Goal: Register for event/course

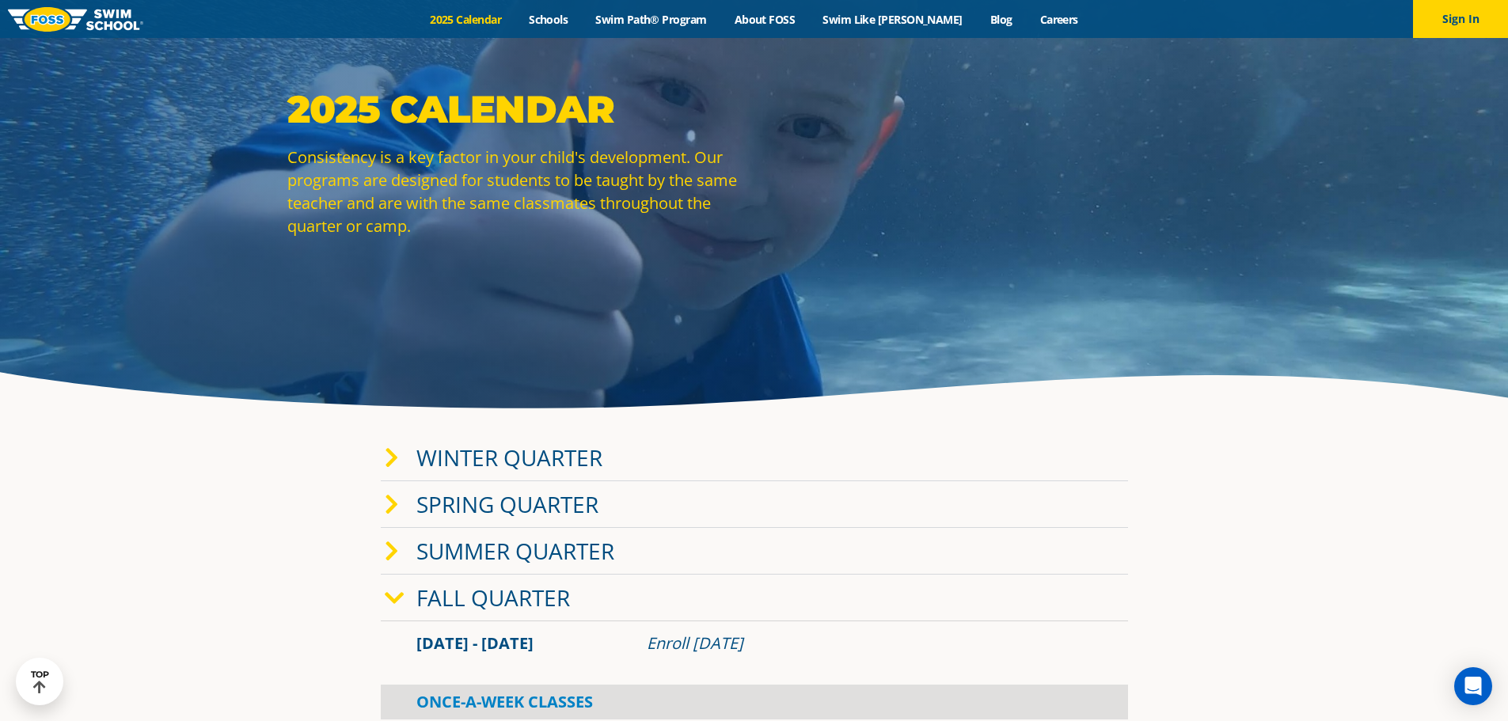
click at [571, 443] on link "Winter Quarter" at bounding box center [509, 458] width 186 height 30
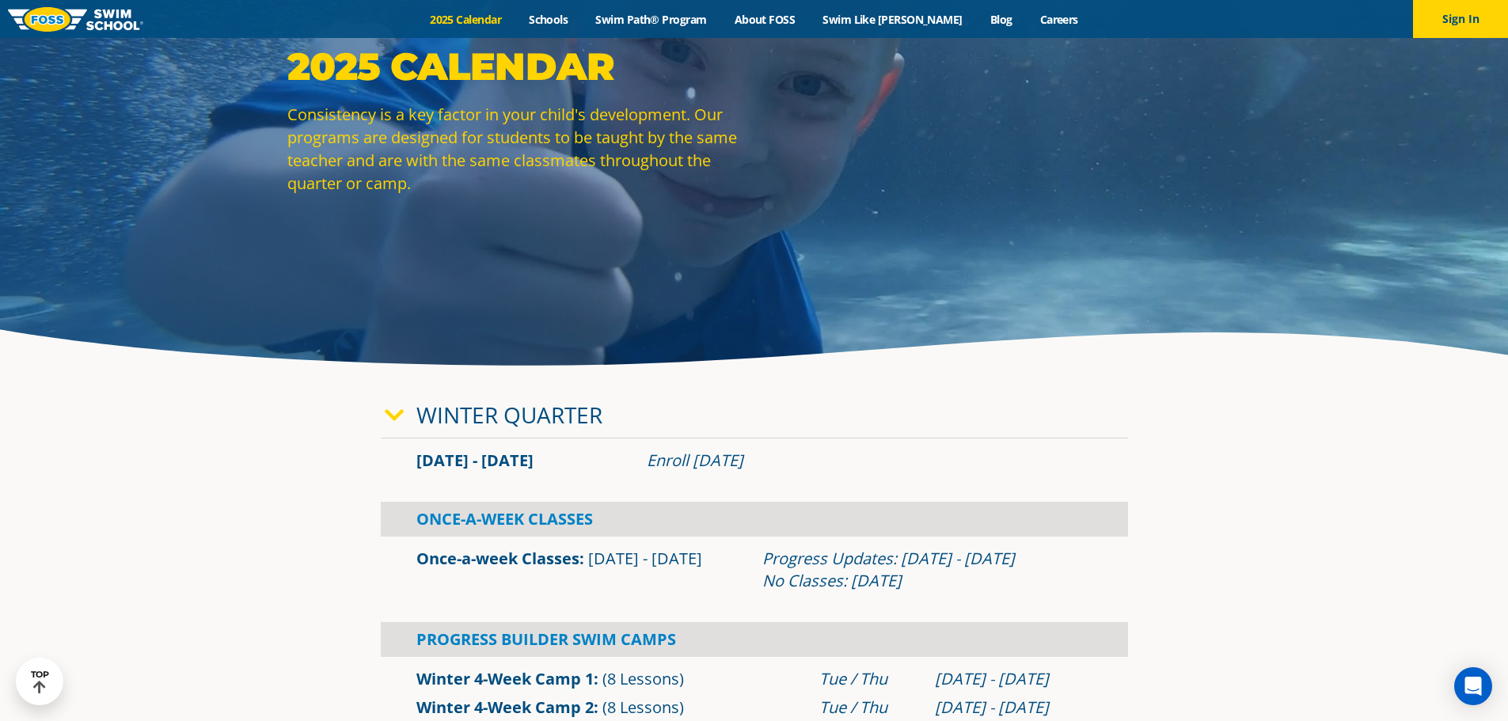
scroll to position [158, 0]
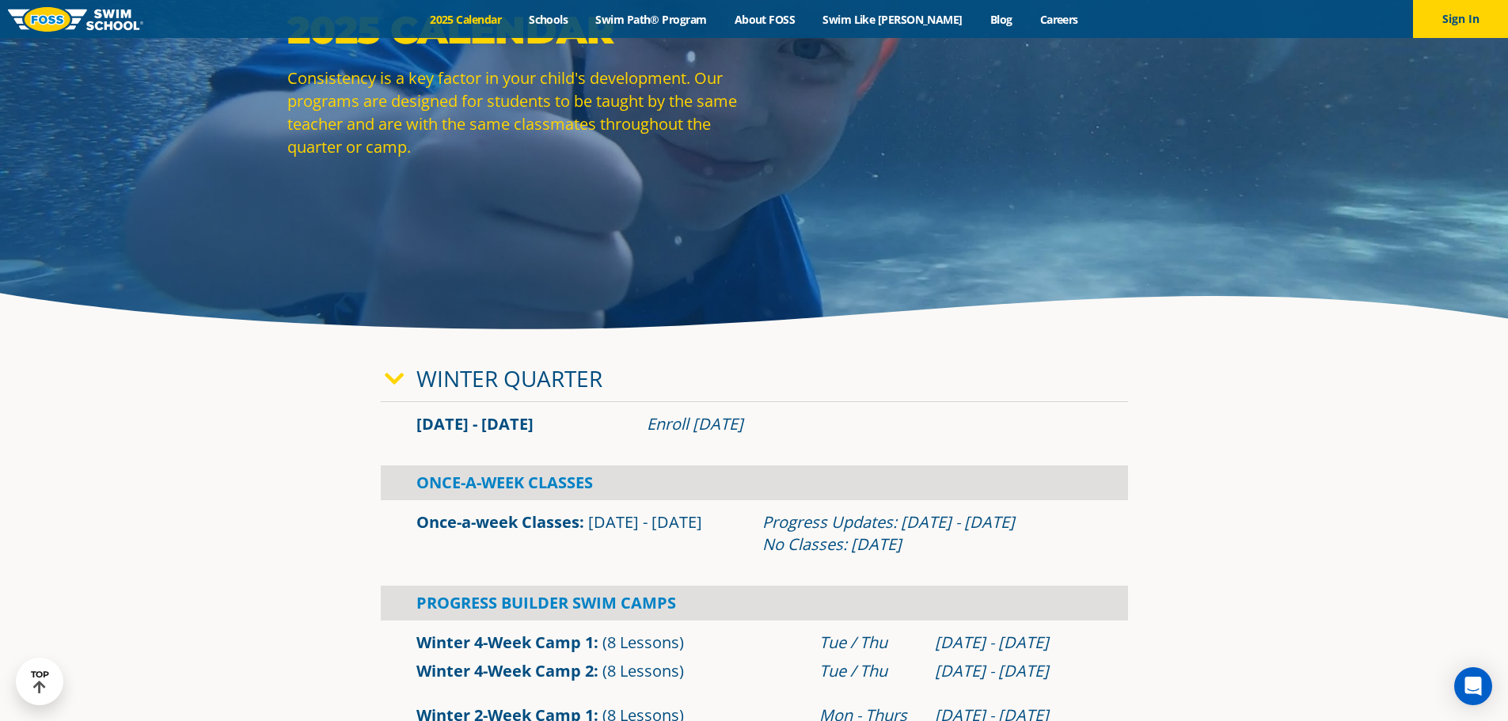
drag, startPoint x: 663, startPoint y: 431, endPoint x: 781, endPoint y: 430, distance: 118.0
click at [781, 430] on div "Enroll [DATE]" at bounding box center [870, 424] width 446 height 22
click at [823, 430] on div "Enroll [DATE]" at bounding box center [870, 424] width 446 height 22
click at [506, 20] on link "2025 Calendar" at bounding box center [465, 19] width 99 height 15
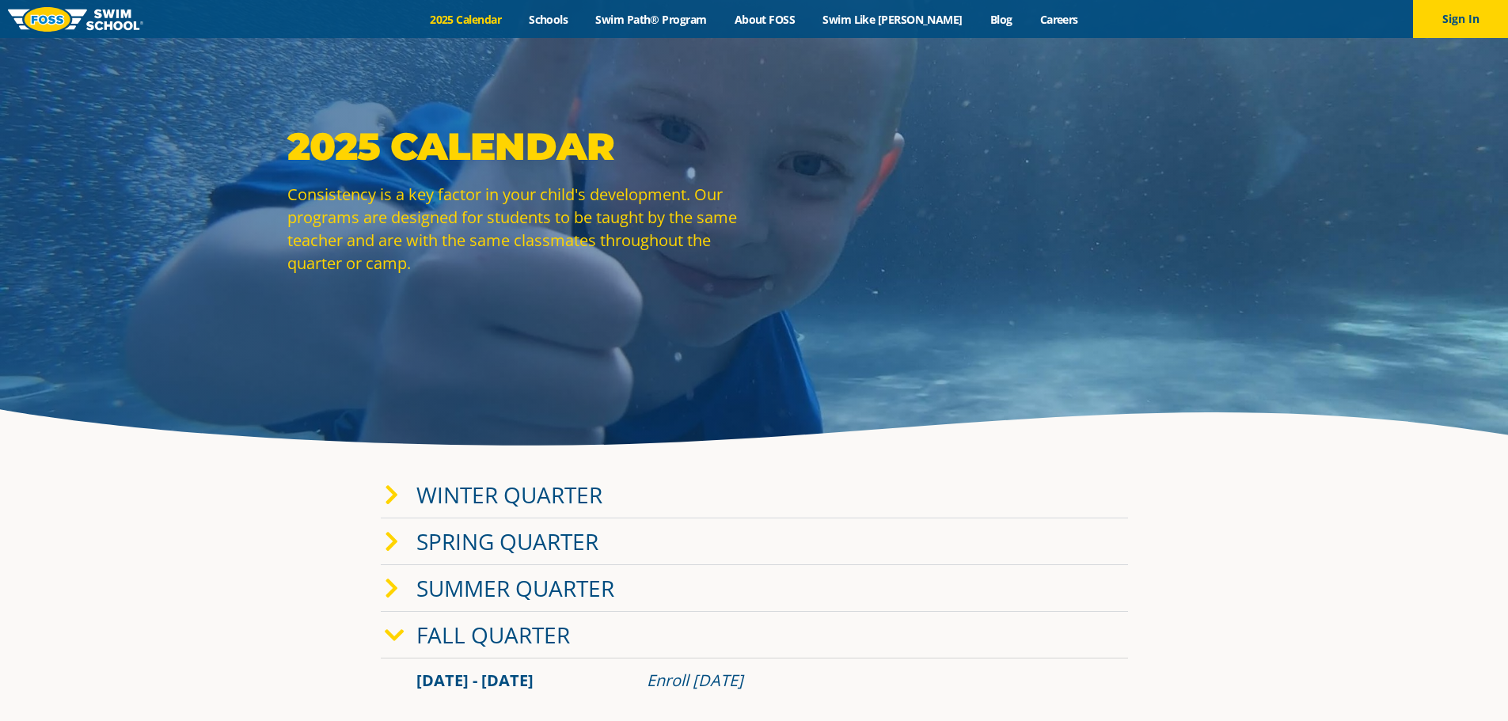
scroll to position [79, 0]
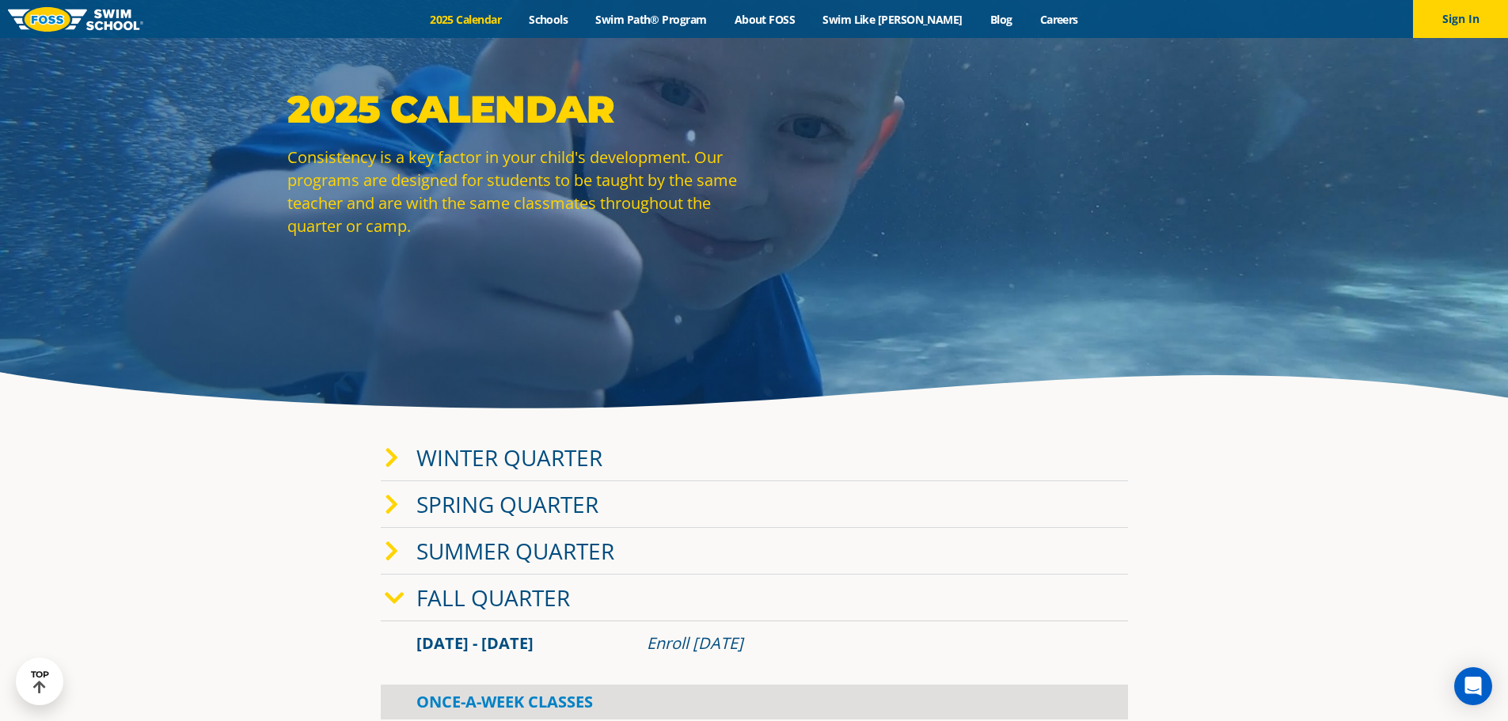
click at [530, 602] on link "Fall Quarter" at bounding box center [493, 598] width 154 height 30
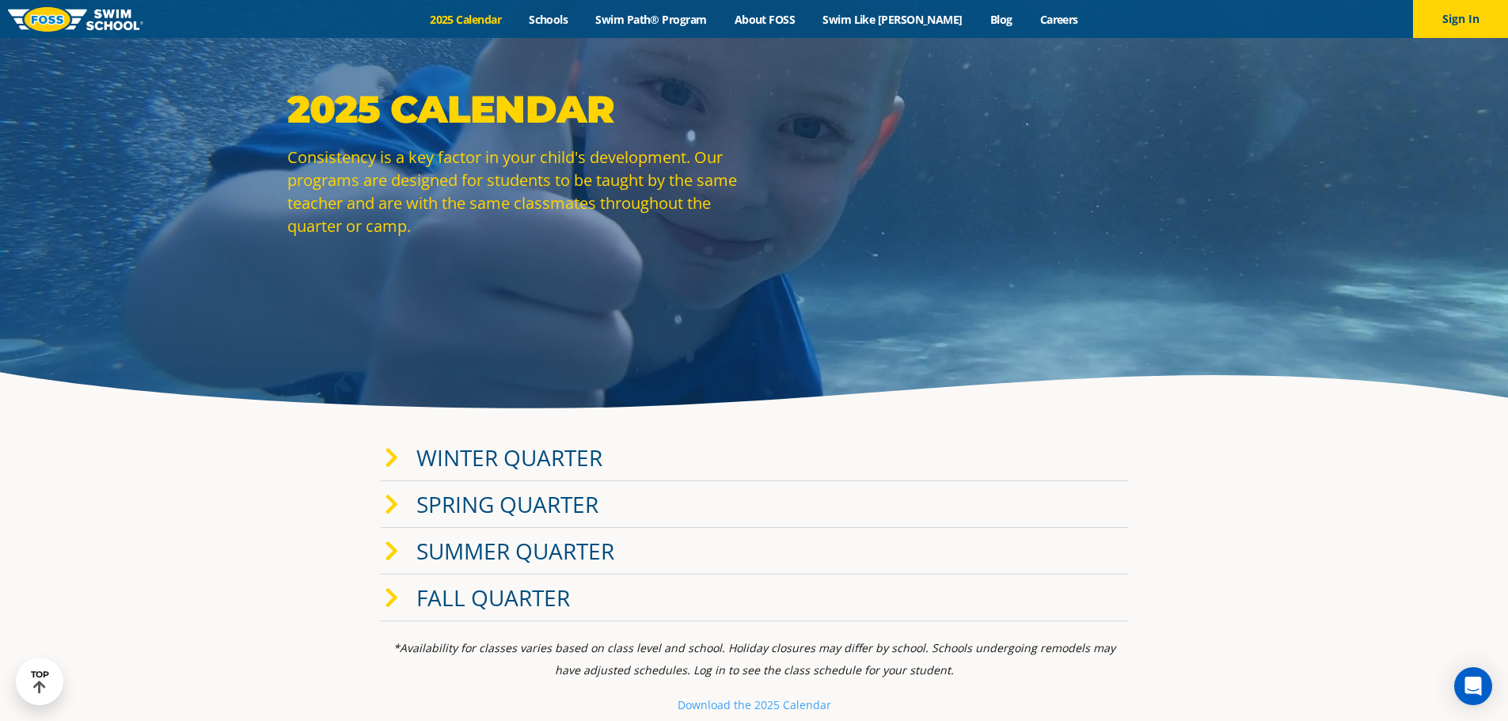
click at [553, 606] on link "Fall Quarter" at bounding box center [493, 598] width 154 height 30
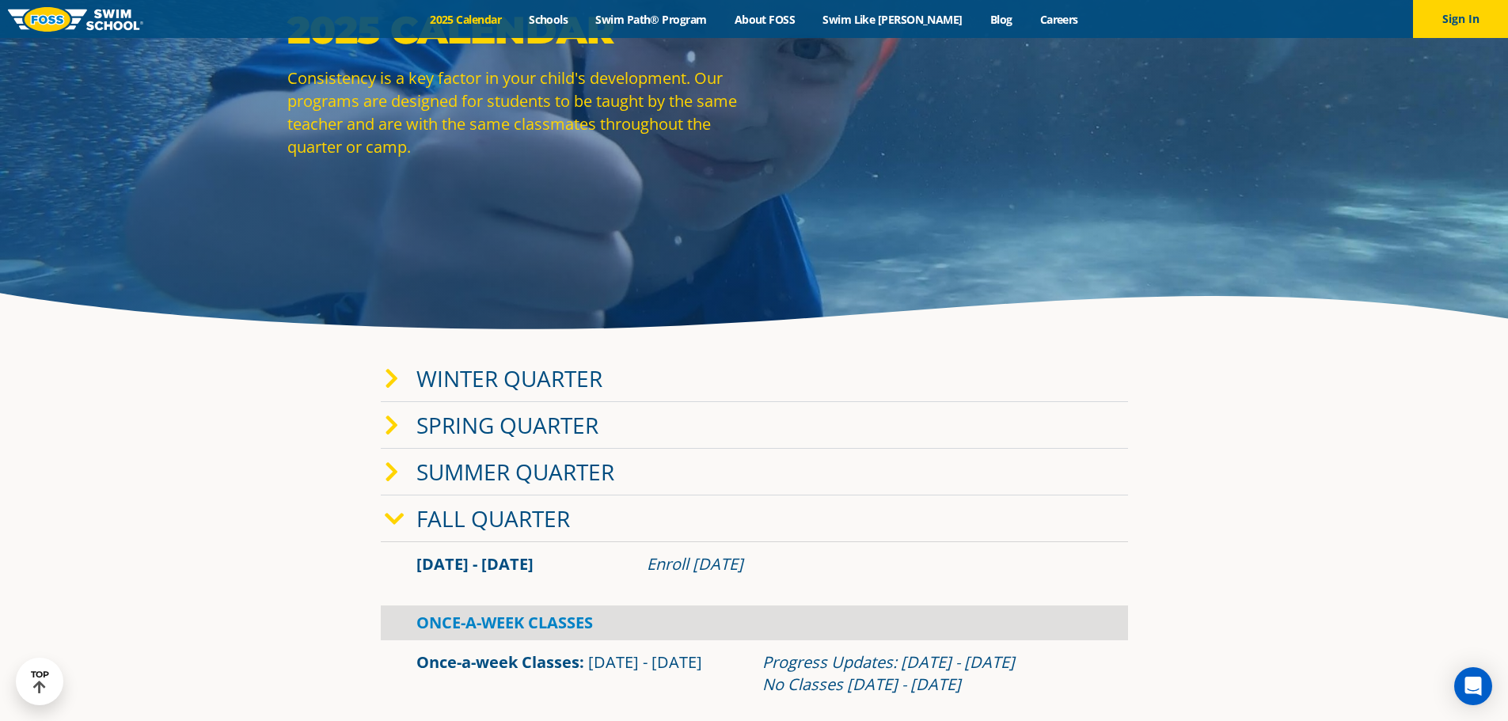
scroll to position [238, 0]
